Goal: Transaction & Acquisition: Purchase product/service

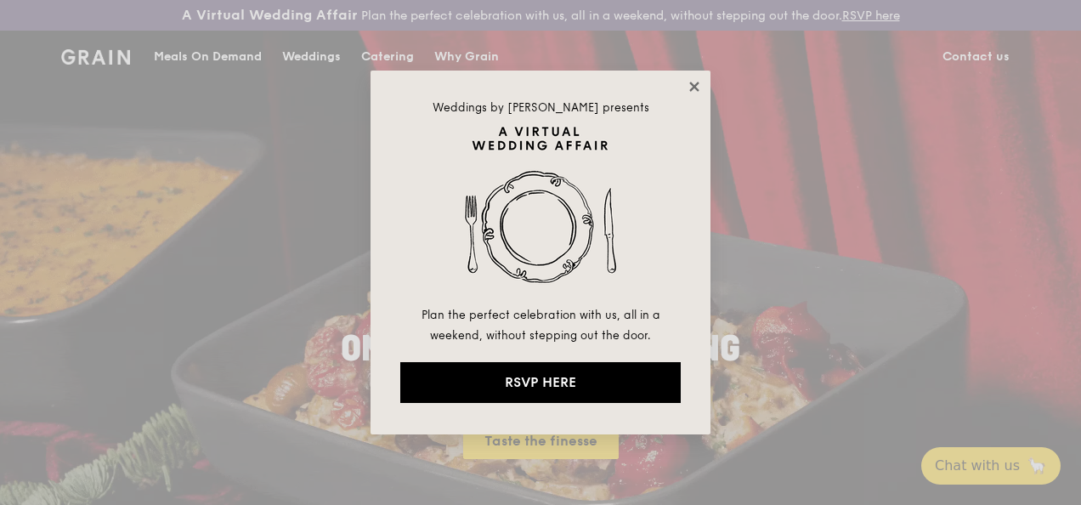
click at [697, 89] on icon at bounding box center [694, 86] width 9 height 9
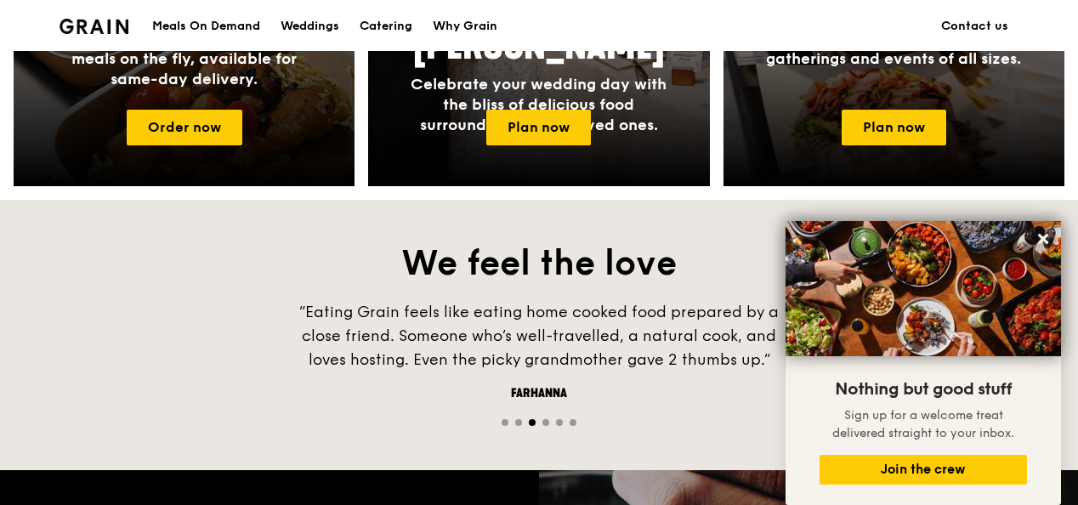
scroll to position [906, 0]
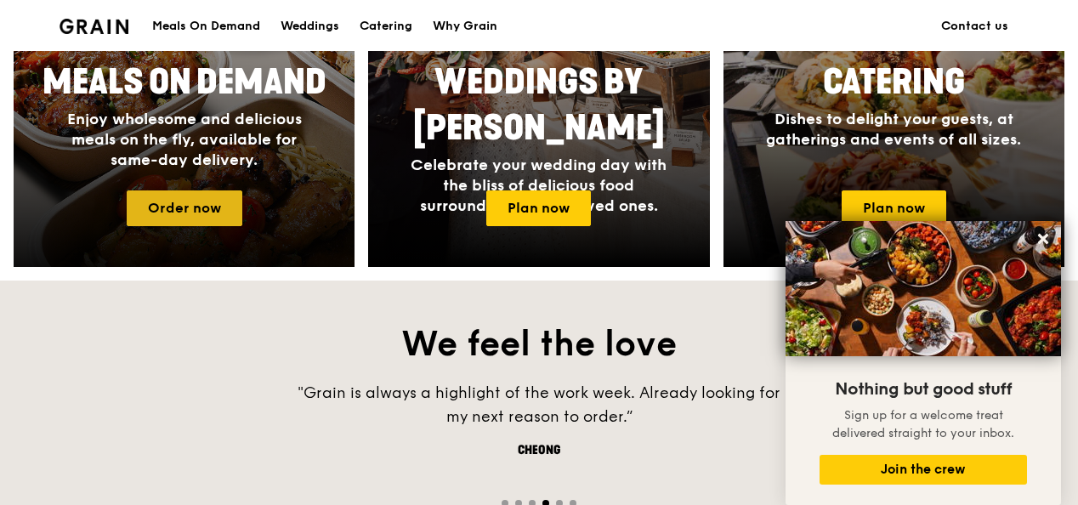
click at [185, 224] on link "Order now" at bounding box center [185, 208] width 116 height 36
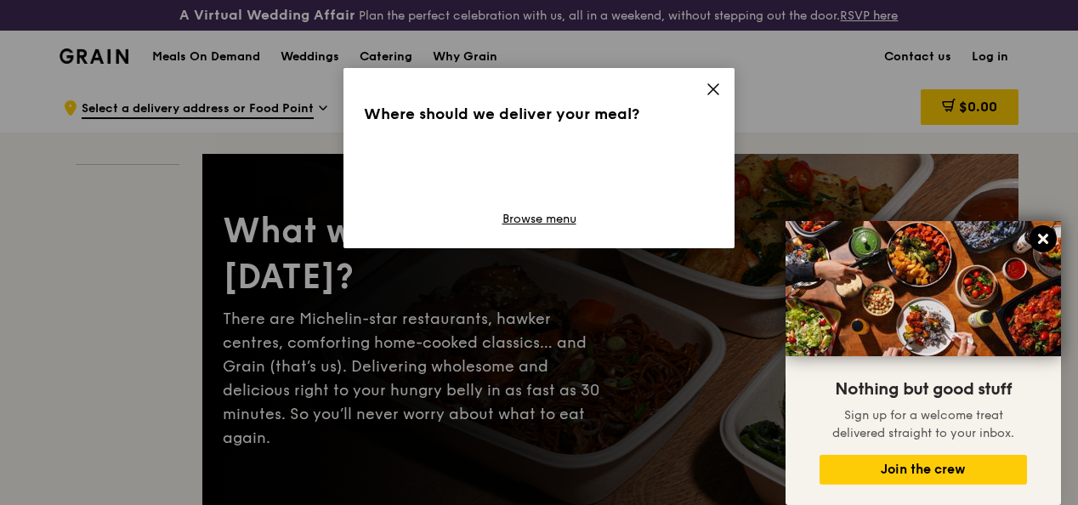
click at [1038, 241] on icon at bounding box center [1043, 238] width 15 height 15
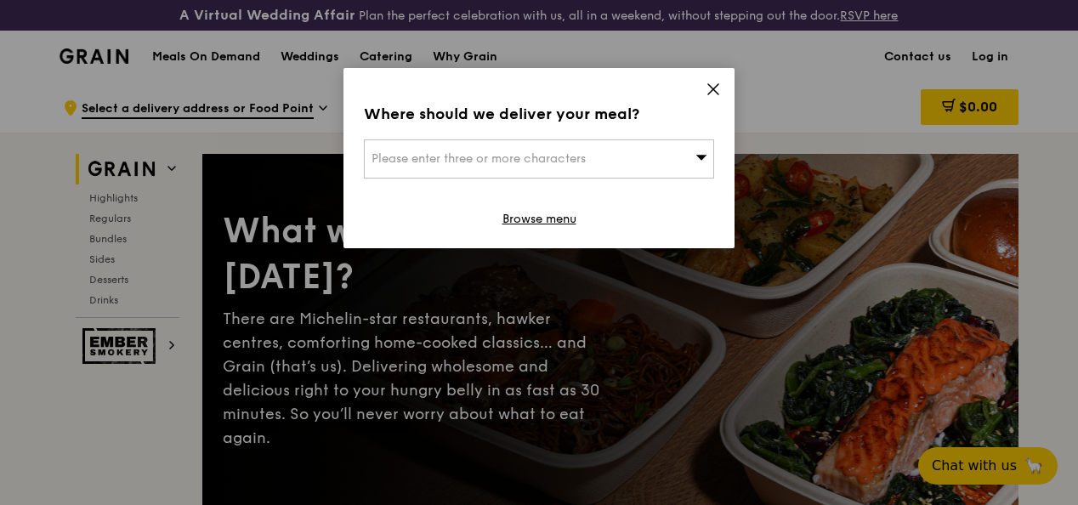
click at [698, 149] on div "Please enter three or more characters" at bounding box center [539, 158] width 350 height 39
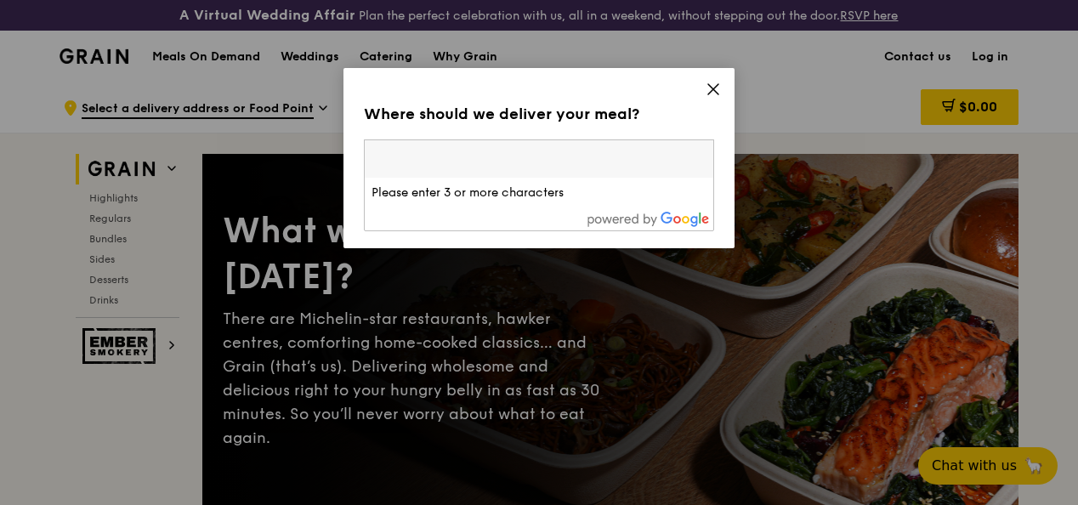
click at [650, 123] on div "Where should we deliver your meal?" at bounding box center [539, 114] width 350 height 24
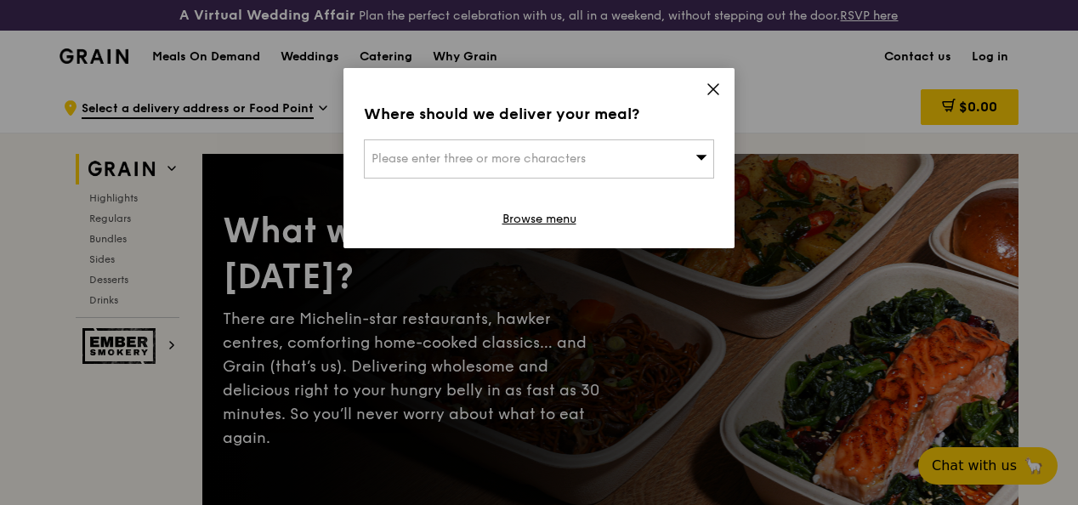
click at [563, 155] on span "Please enter three or more characters" at bounding box center [479, 158] width 214 height 14
type input "hou"
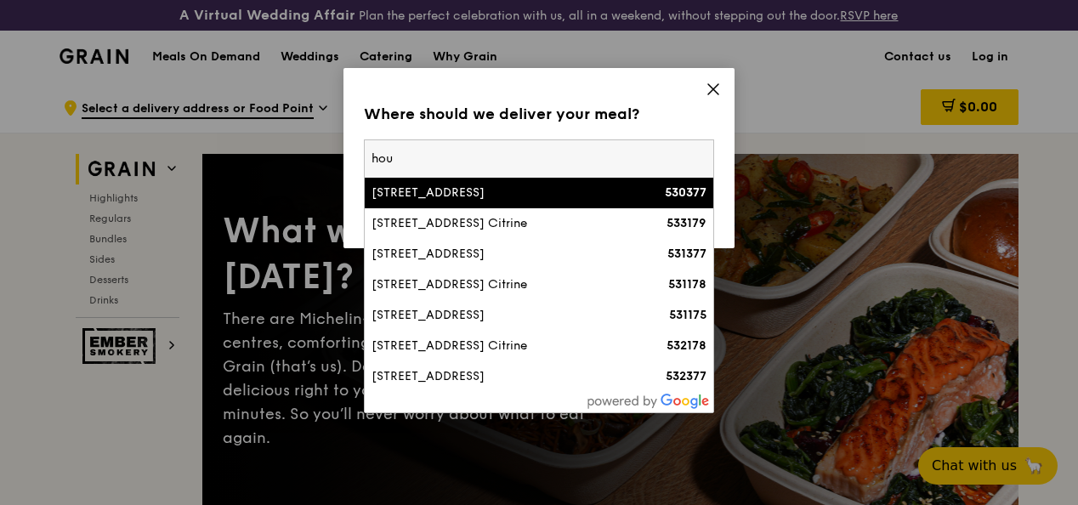
click at [536, 192] on div "[STREET_ADDRESS]" at bounding box center [498, 192] width 252 height 17
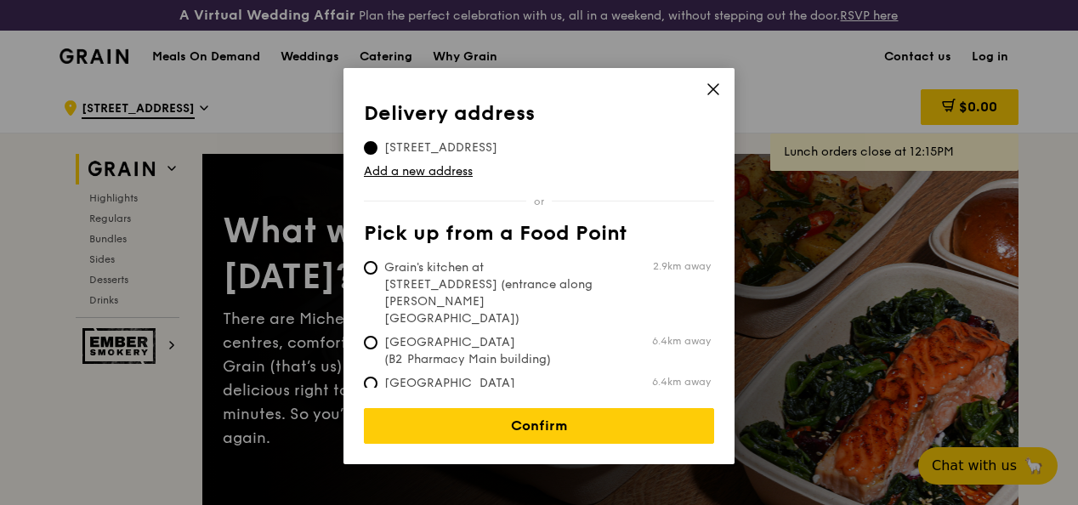
click at [563, 375] on span "[GEOGRAPHIC_DATA] (Level 1 [PERSON_NAME] block drop-off point)" at bounding box center [490, 400] width 253 height 51
click at [377, 377] on input "[GEOGRAPHIC_DATA] (Level 1 [PERSON_NAME] block drop-off point) 6.4km away" at bounding box center [371, 384] width 14 height 14
radio input "true"
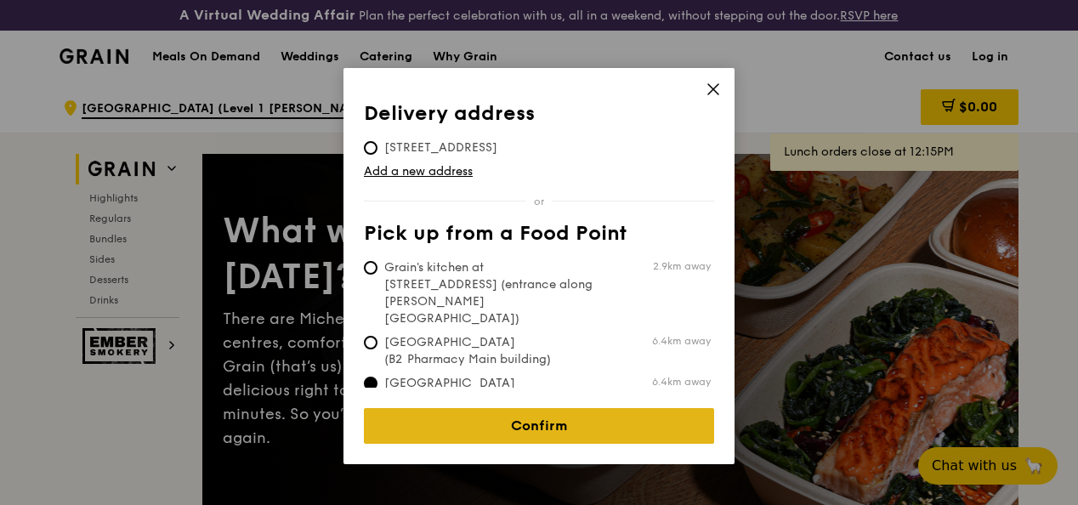
click at [554, 418] on link "Confirm" at bounding box center [539, 426] width 350 height 36
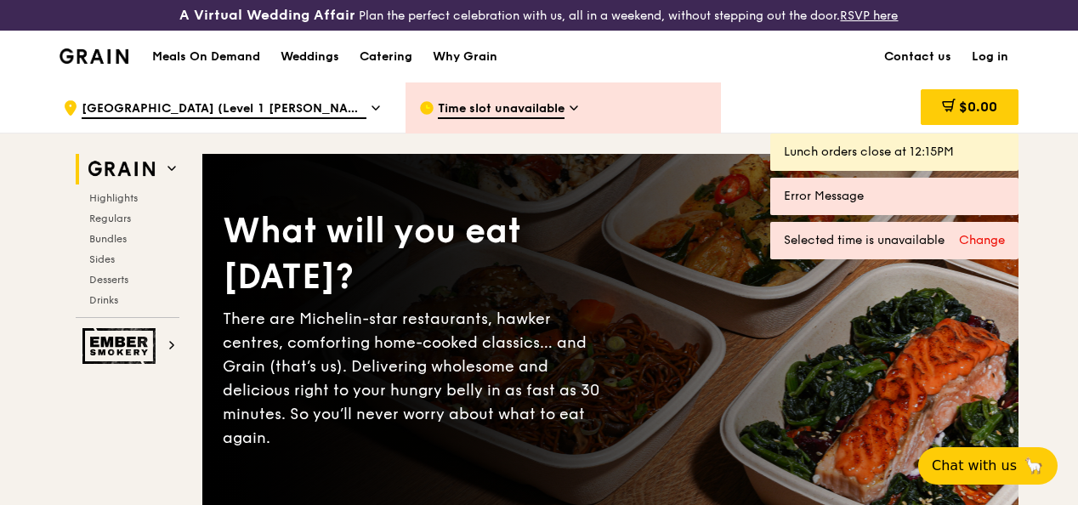
click at [503, 116] on span "Time slot unavailable" at bounding box center [501, 109] width 127 height 19
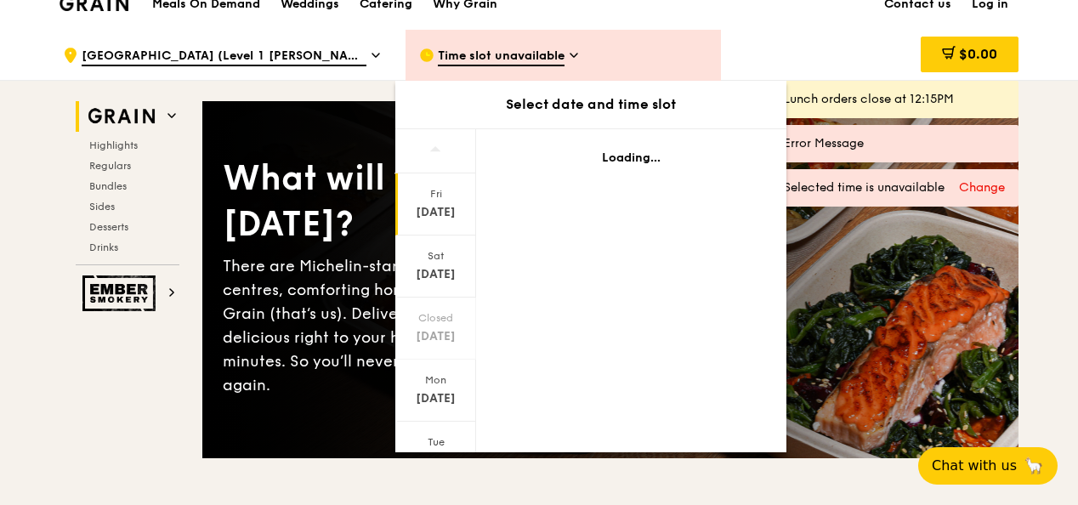
scroll to position [85, 0]
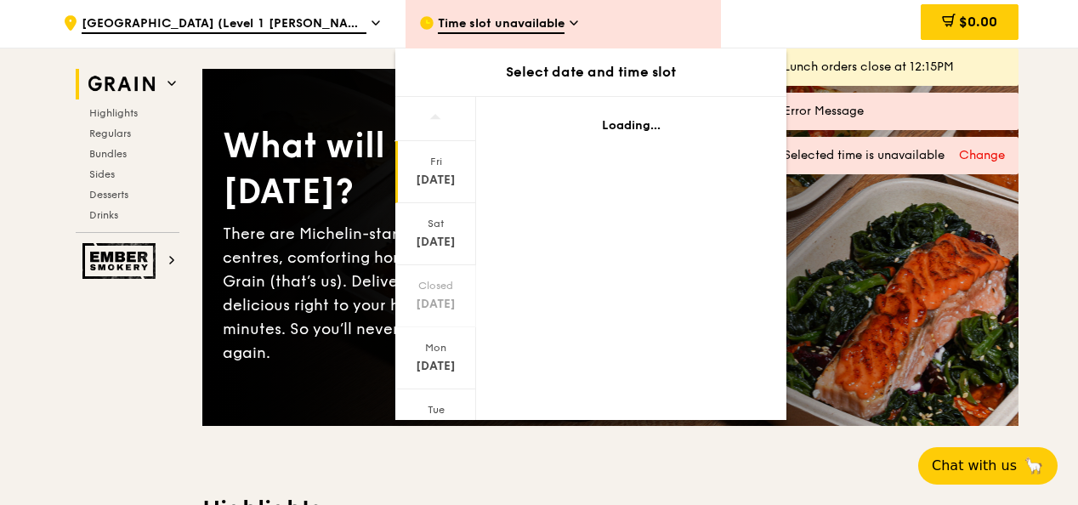
click at [429, 189] on div "[DATE]" at bounding box center [436, 180] width 76 height 17
click at [449, 244] on div "[DATE]" at bounding box center [435, 234] width 81 height 62
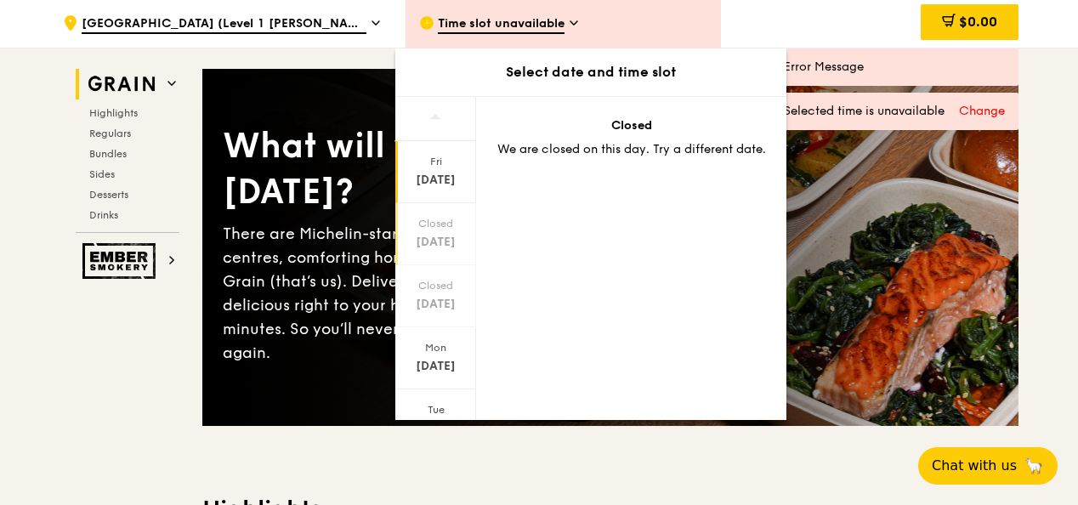
drag, startPoint x: 446, startPoint y: 197, endPoint x: 445, endPoint y: 185, distance: 11.9
click at [444, 184] on div "[DATE]" at bounding box center [435, 172] width 81 height 62
click at [343, 34] on span "[GEOGRAPHIC_DATA] (Level 1 [PERSON_NAME] block drop-off point)" at bounding box center [224, 24] width 285 height 19
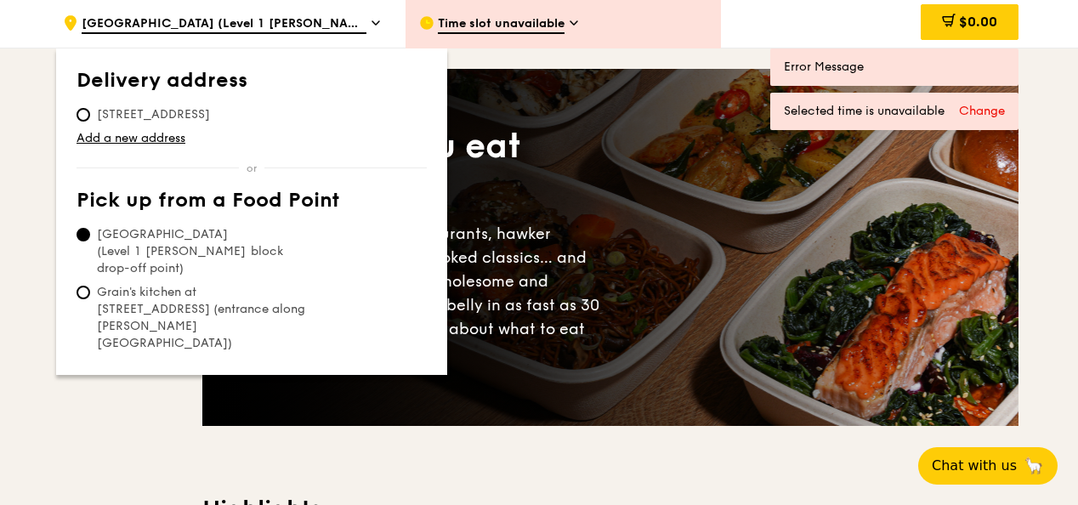
drag, startPoint x: 1049, startPoint y: 106, endPoint x: 1059, endPoint y: 103, distance: 10.0
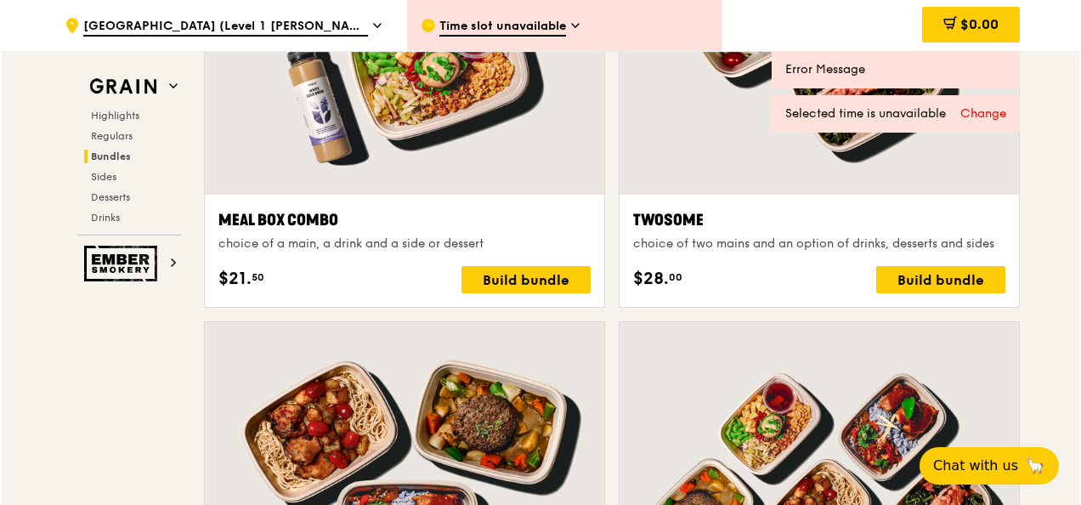
scroll to position [2658, 0]
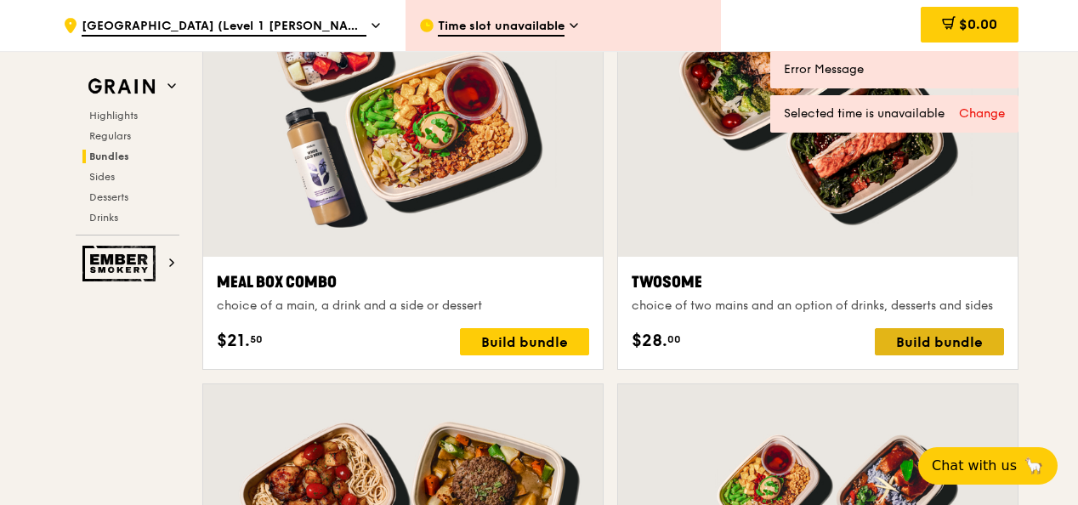
click at [919, 349] on div "Build bundle" at bounding box center [939, 341] width 129 height 27
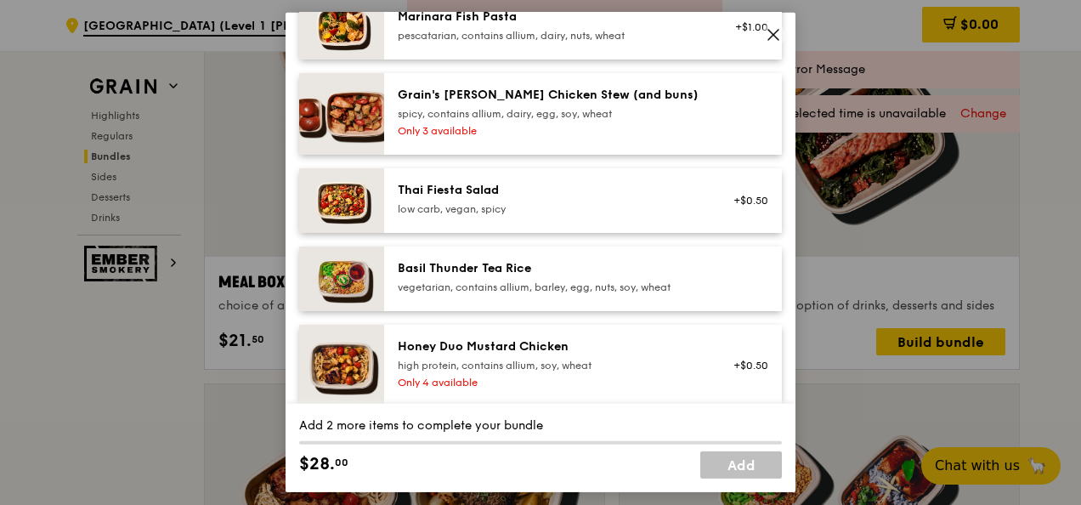
scroll to position [170, 0]
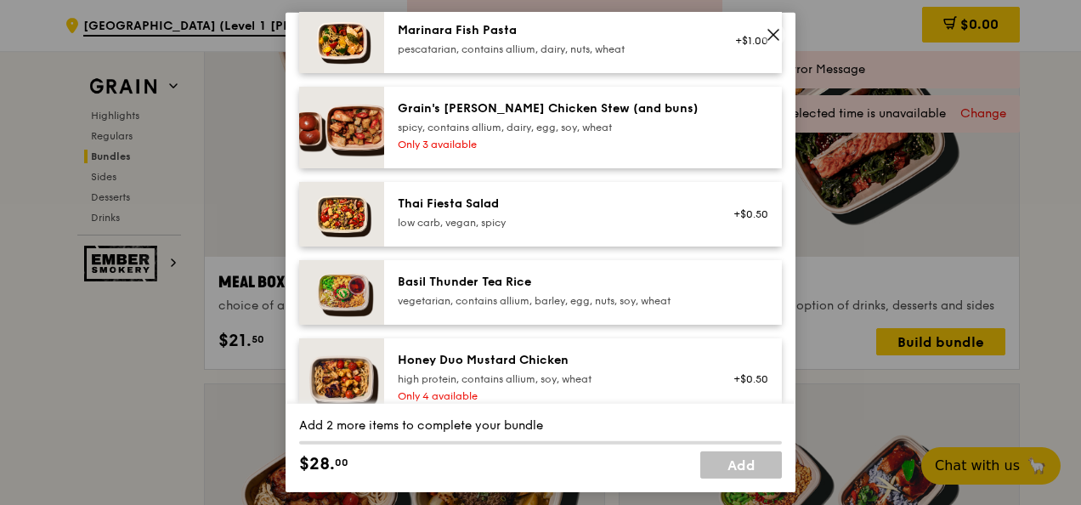
click at [684, 141] on div "Only 3 available" at bounding box center [550, 145] width 305 height 14
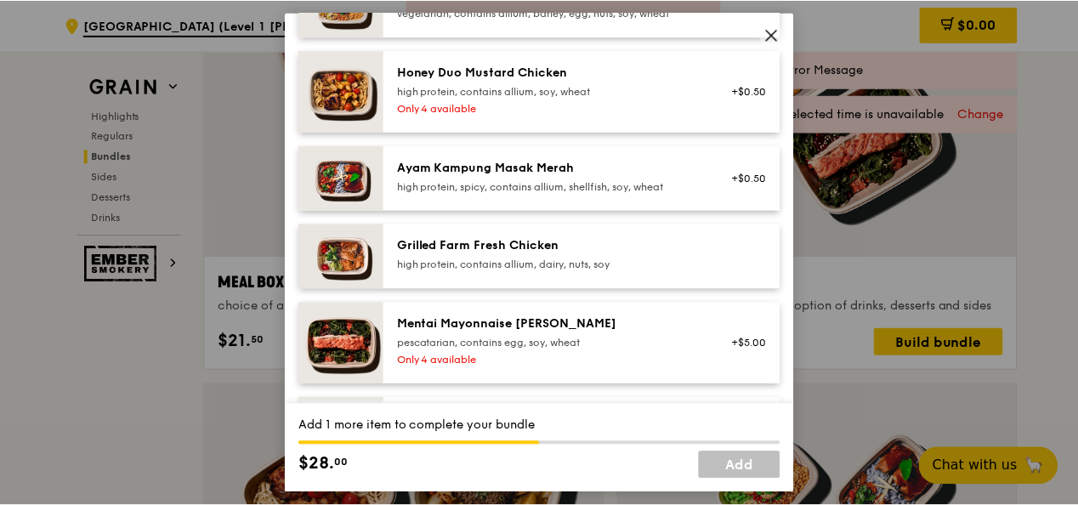
scroll to position [548, 0]
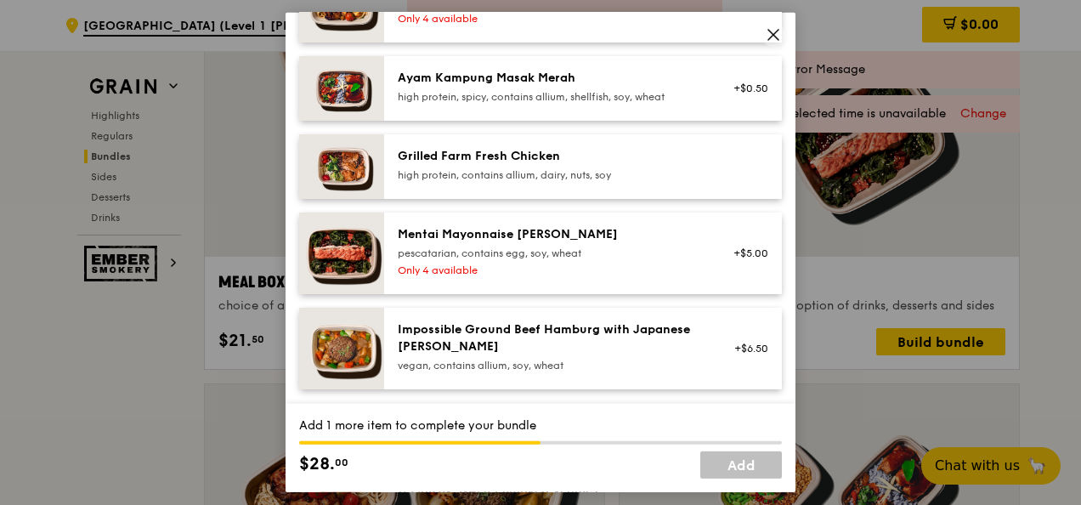
drag, startPoint x: 646, startPoint y: 180, endPoint x: 650, endPoint y: 171, distance: 10.0
click at [650, 170] on div "high protein, contains allium, dairy, nuts, soy" at bounding box center [550, 175] width 305 height 14
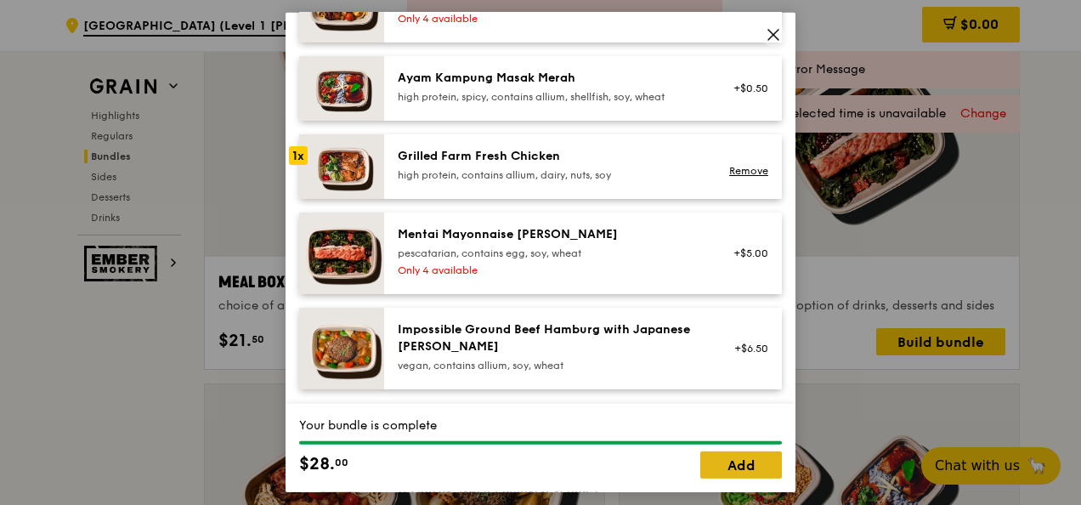
click at [748, 474] on link "Add" at bounding box center [742, 464] width 82 height 27
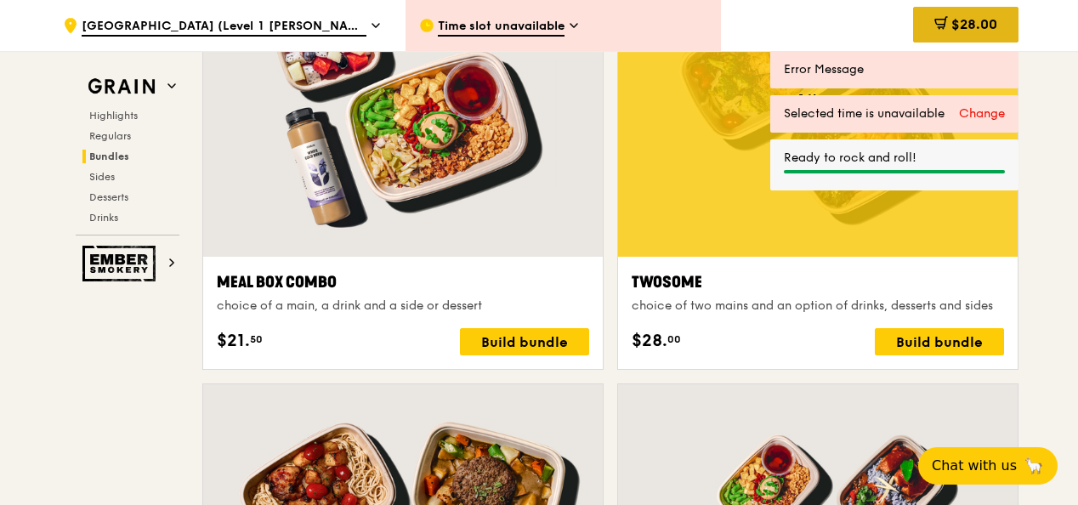
click at [958, 26] on span "$28.00" at bounding box center [974, 24] width 46 height 16
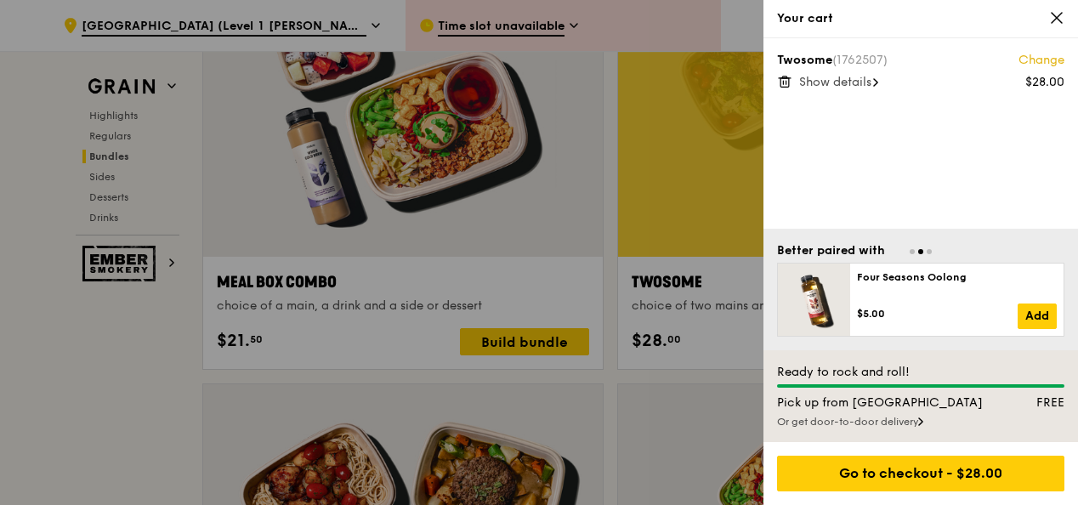
click at [867, 77] on span "Show details" at bounding box center [835, 82] width 72 height 14
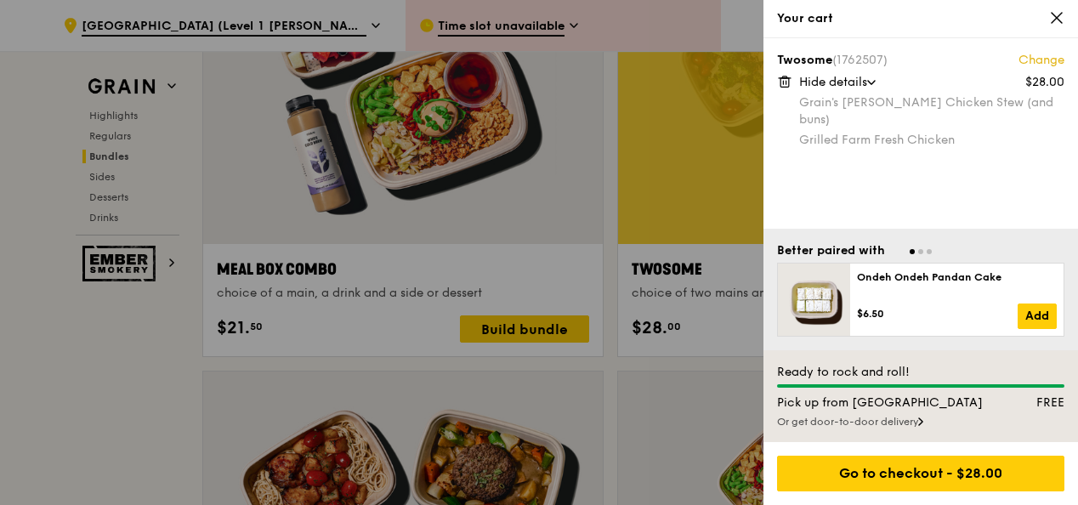
scroll to position [2708, 0]
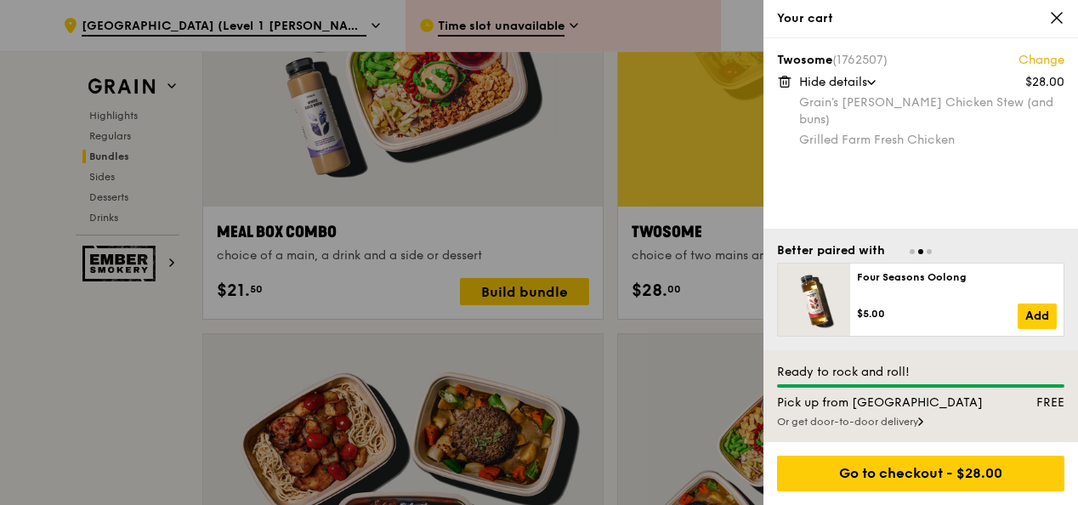
click at [1058, 13] on icon at bounding box center [1056, 17] width 15 height 15
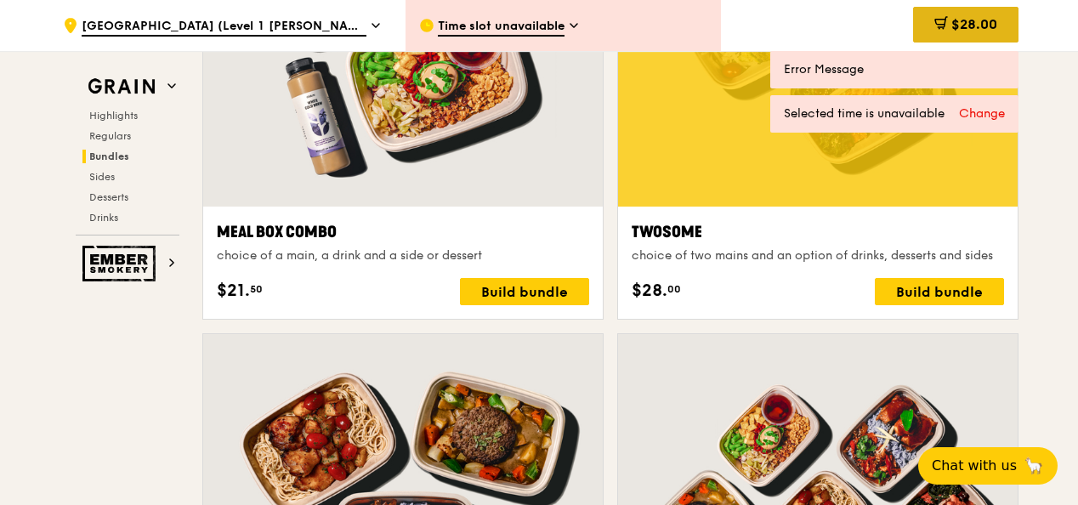
drag, startPoint x: 949, startPoint y: 31, endPoint x: 956, endPoint y: 21, distance: 12.3
click at [956, 20] on span "$28.00" at bounding box center [974, 24] width 46 height 16
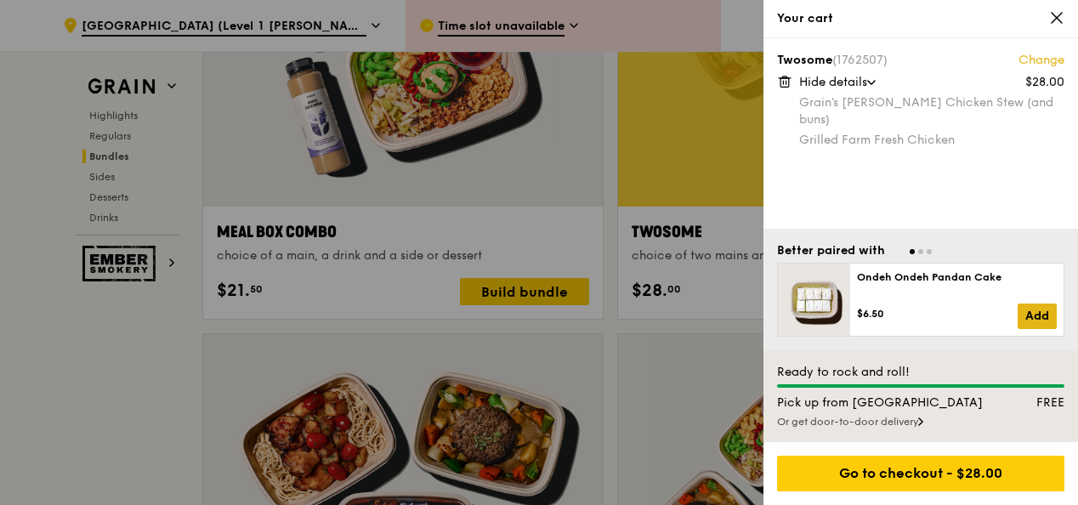
click at [1035, 317] on link "Add" at bounding box center [1037, 317] width 39 height 26
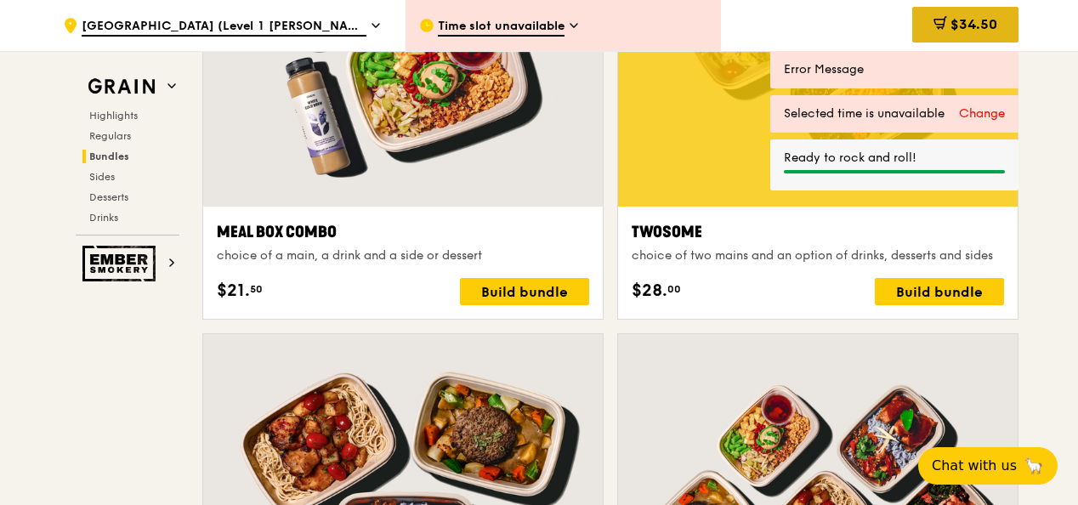
click at [968, 14] on div "$34.50" at bounding box center [965, 25] width 106 height 36
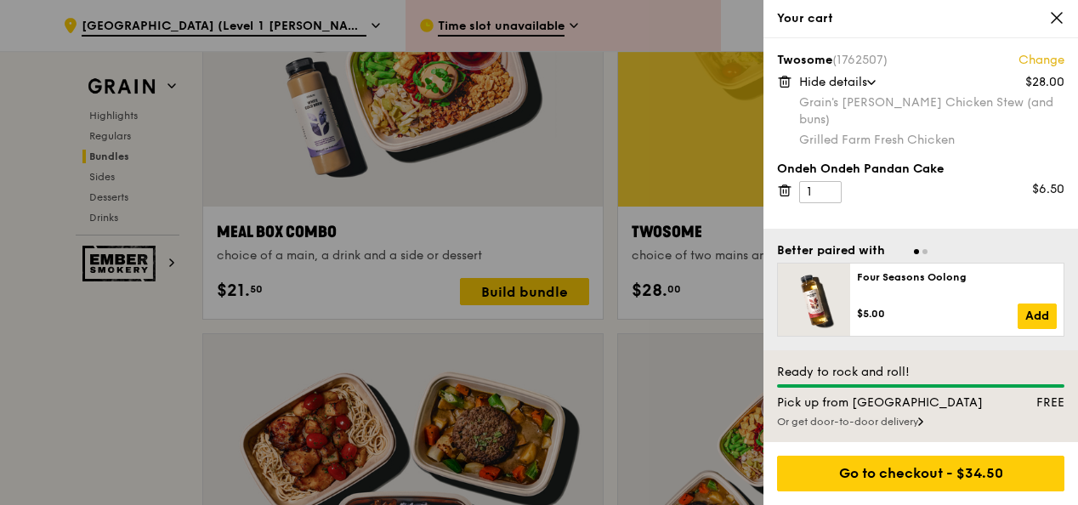
click at [783, 190] on icon at bounding box center [783, 191] width 0 height 3
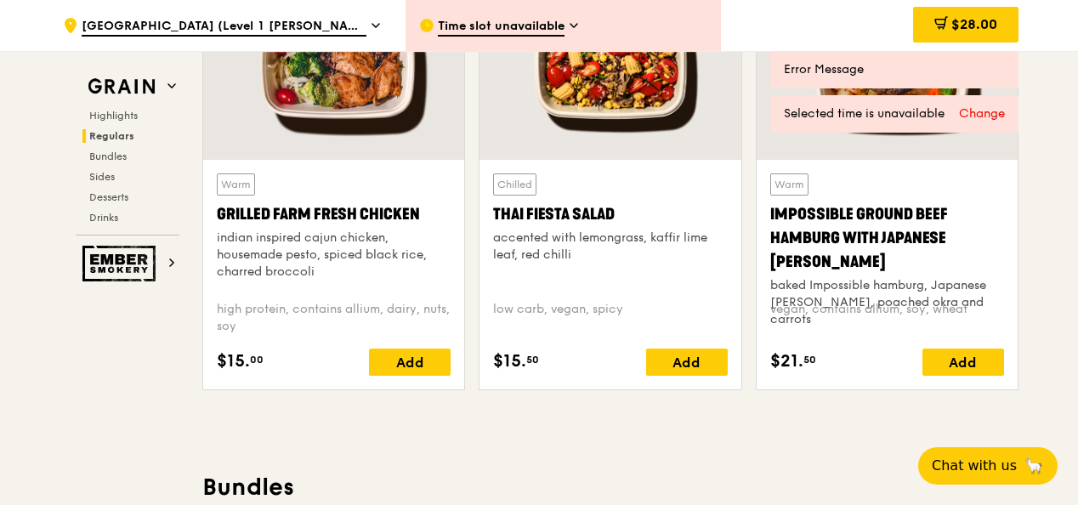
scroll to position [2028, 0]
